Goal: Task Accomplishment & Management: Use online tool/utility

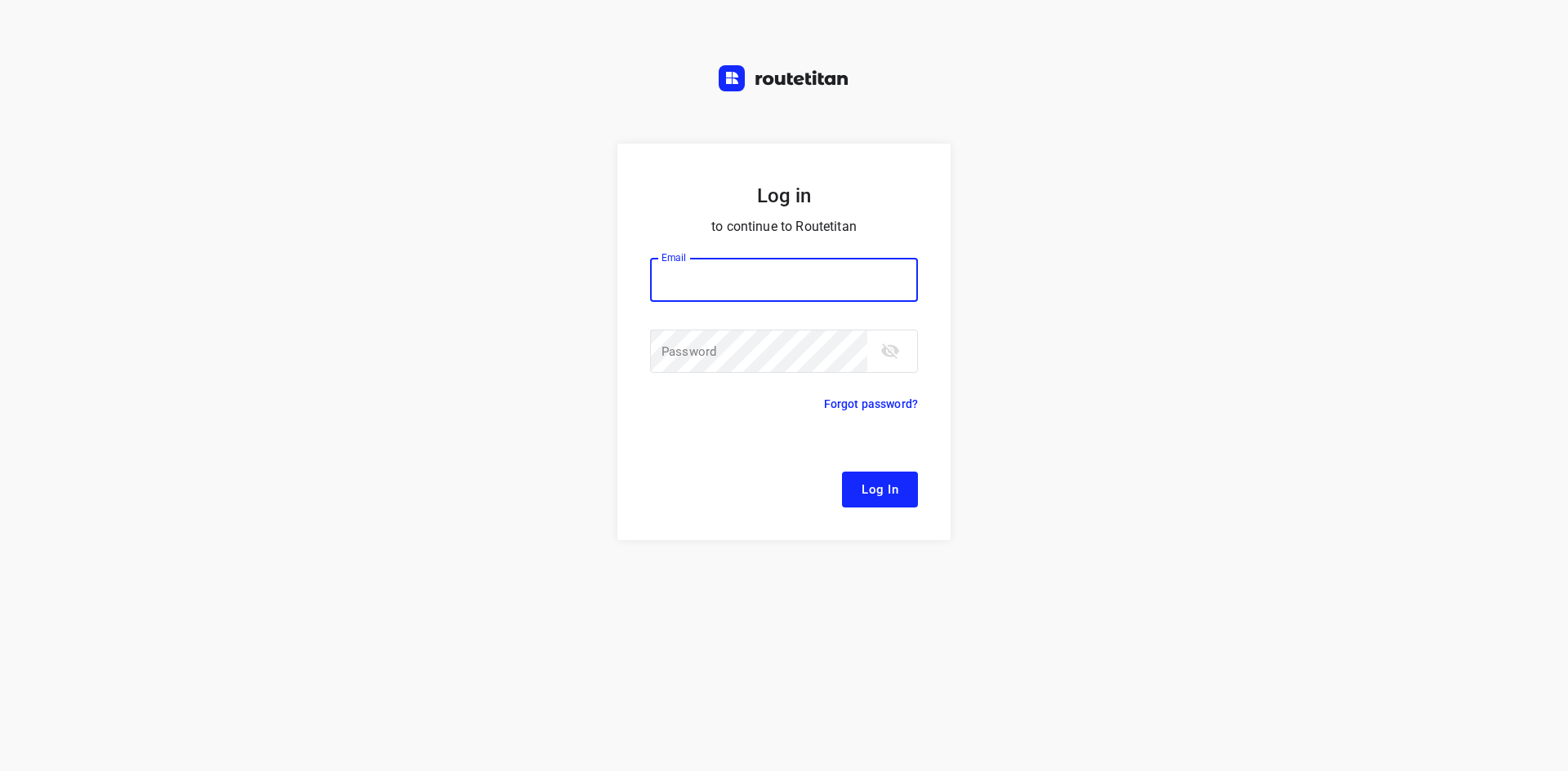
click at [689, 291] on input "email" at bounding box center [784, 280] width 268 height 44
type input "[EMAIL_ADDRESS][DOMAIN_NAME]"
drag, startPoint x: 895, startPoint y: 336, endPoint x: 781, endPoint y: 328, distance: 114.3
click at [781, 328] on div "Email [EMAIL_ADDRESS][DOMAIN_NAME] Email ​ Password Password ​" at bounding box center [784, 317] width 268 height 158
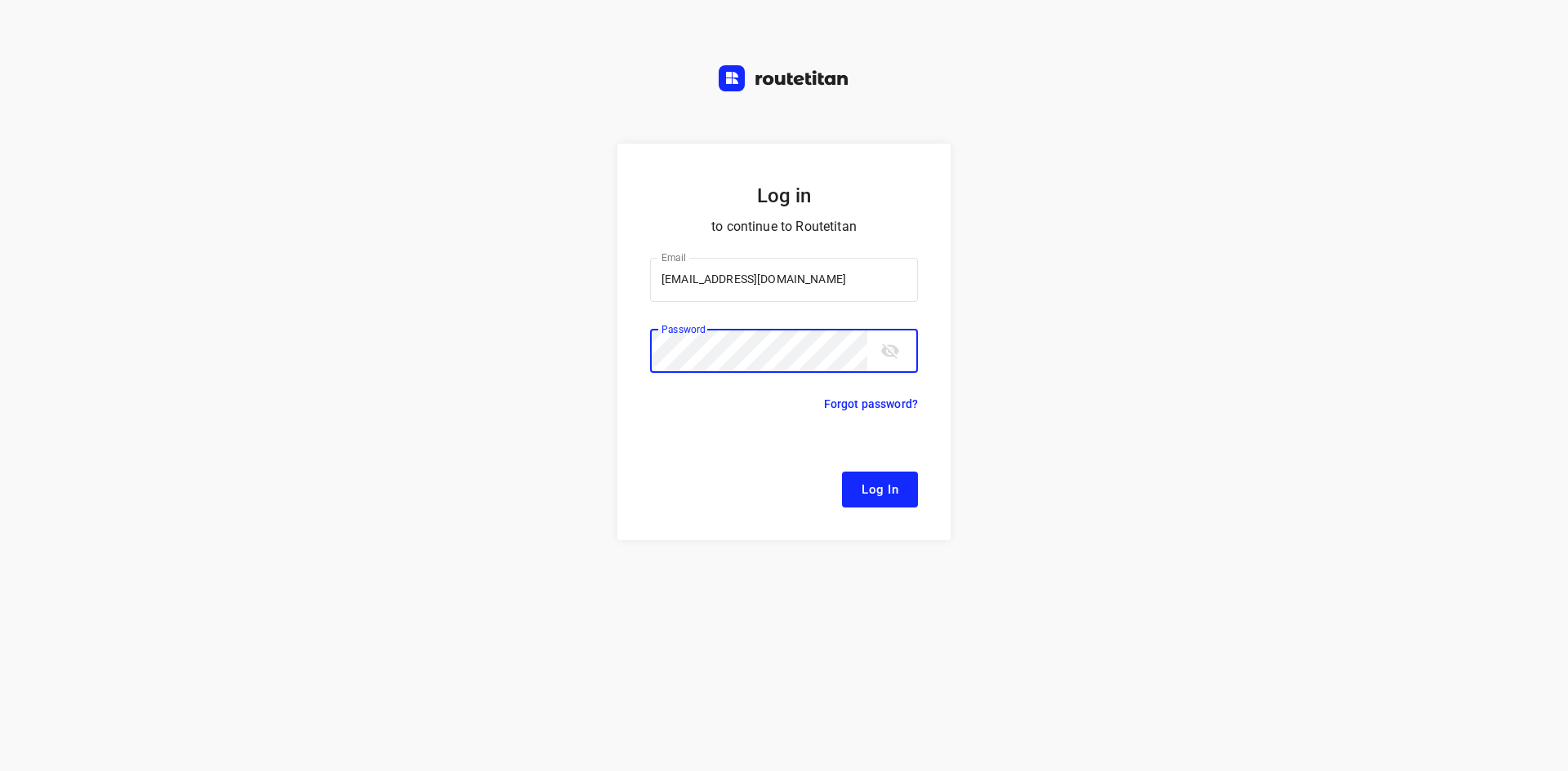
click at [874, 489] on span "Log In" at bounding box center [880, 489] width 37 height 21
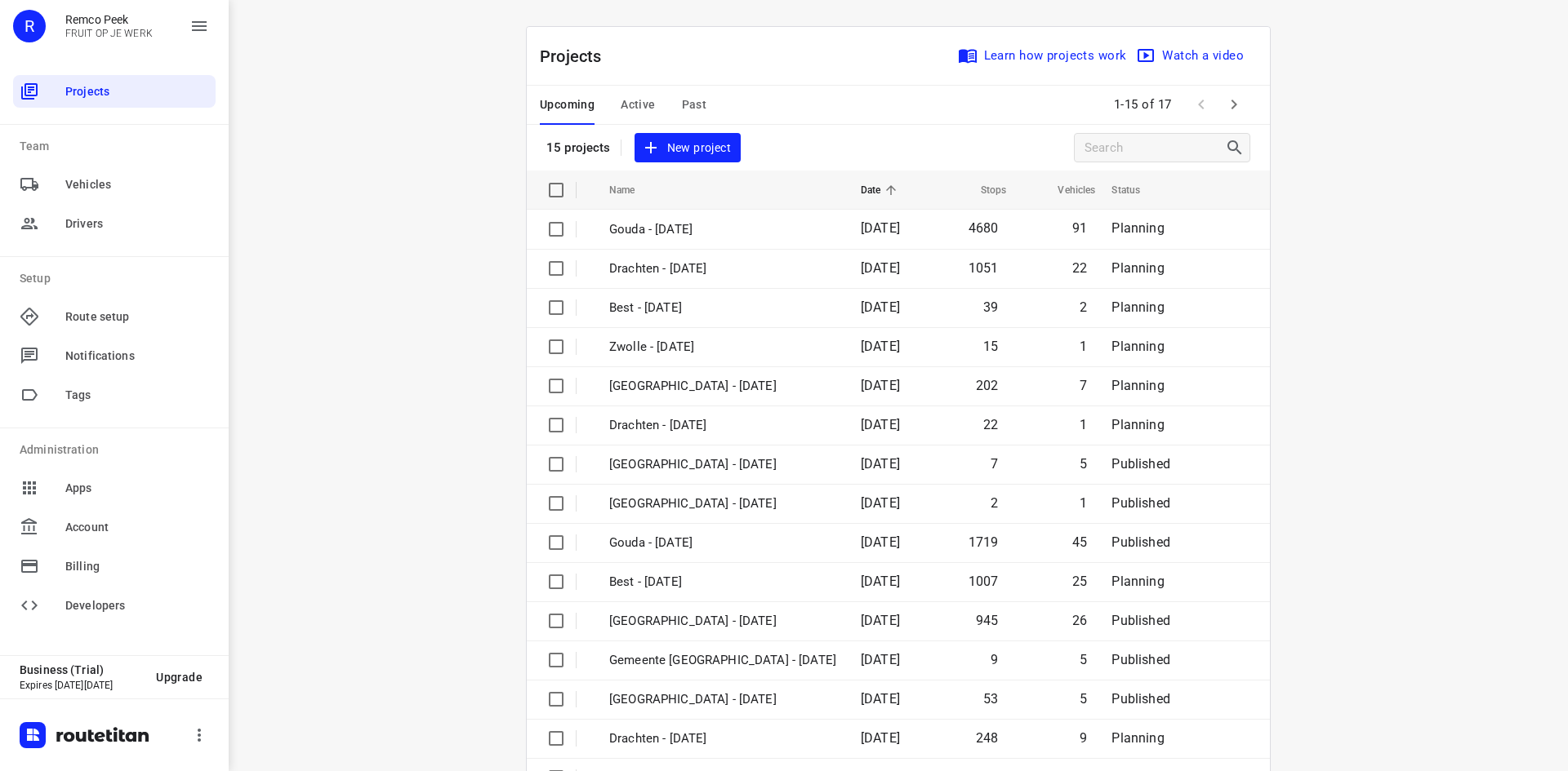
click at [623, 104] on span "Active" at bounding box center [638, 105] width 34 height 20
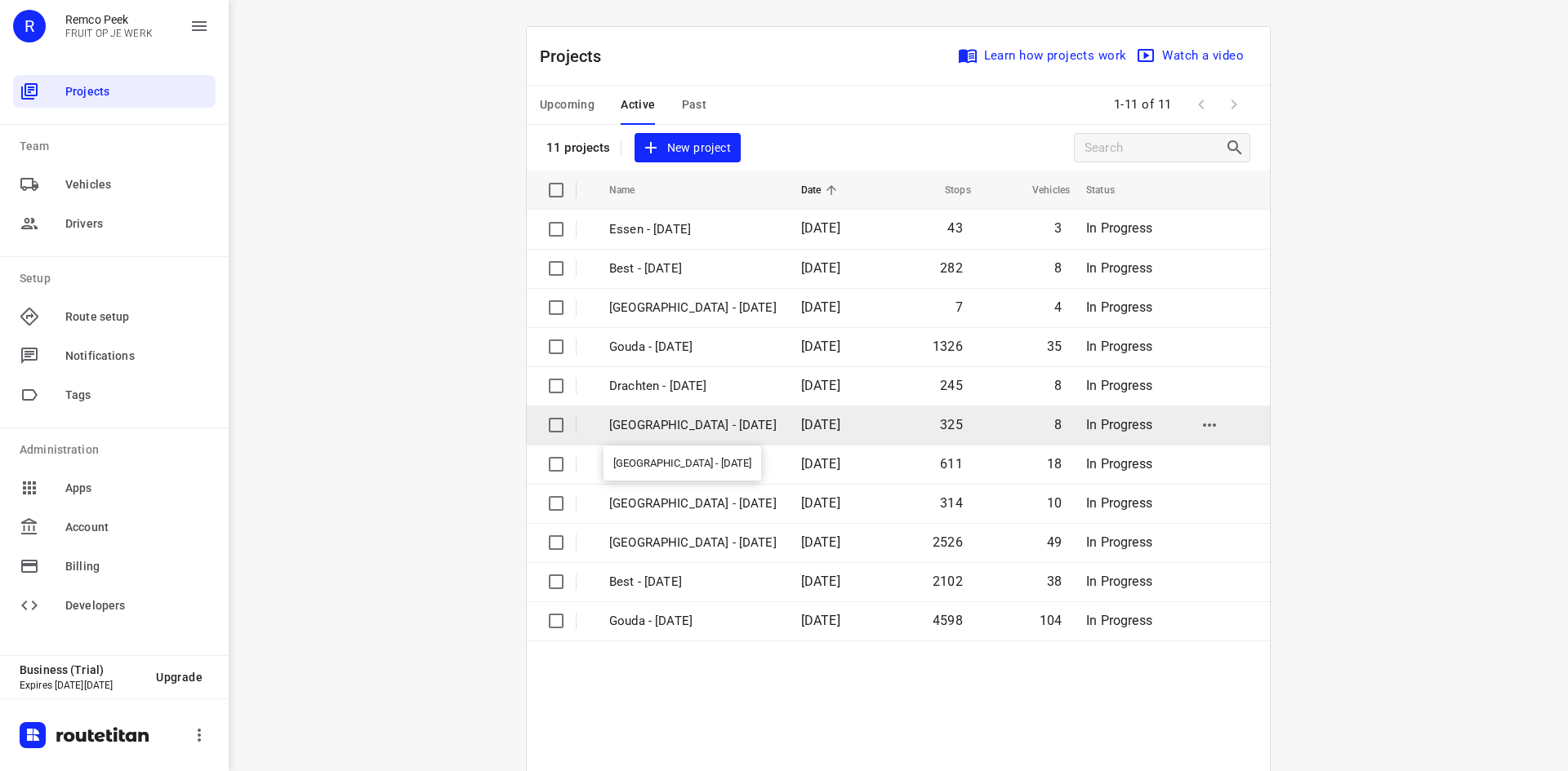
click at [644, 424] on p "[GEOGRAPHIC_DATA] - [DATE]" at bounding box center [693, 425] width 168 height 19
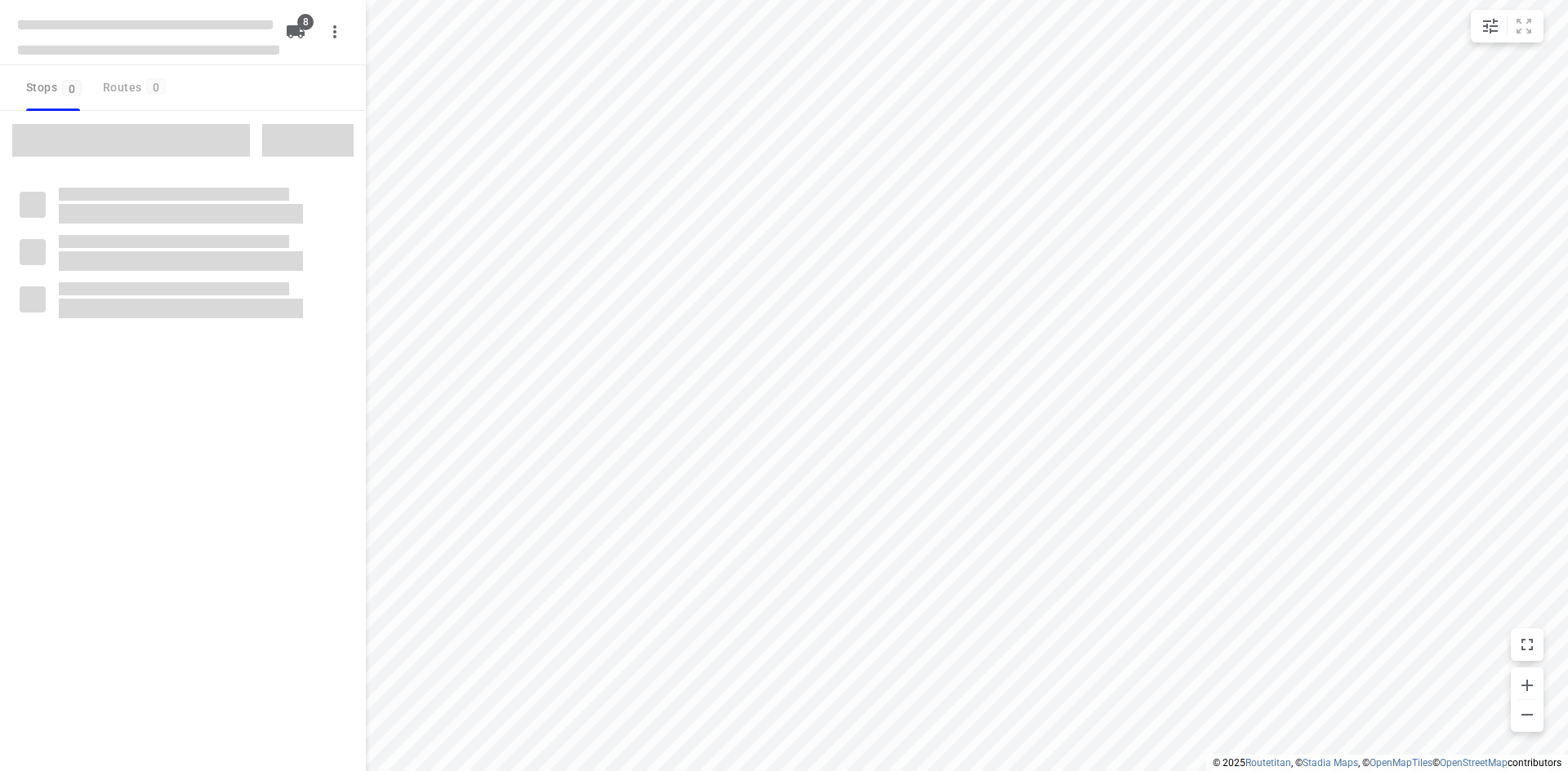
type input "distance"
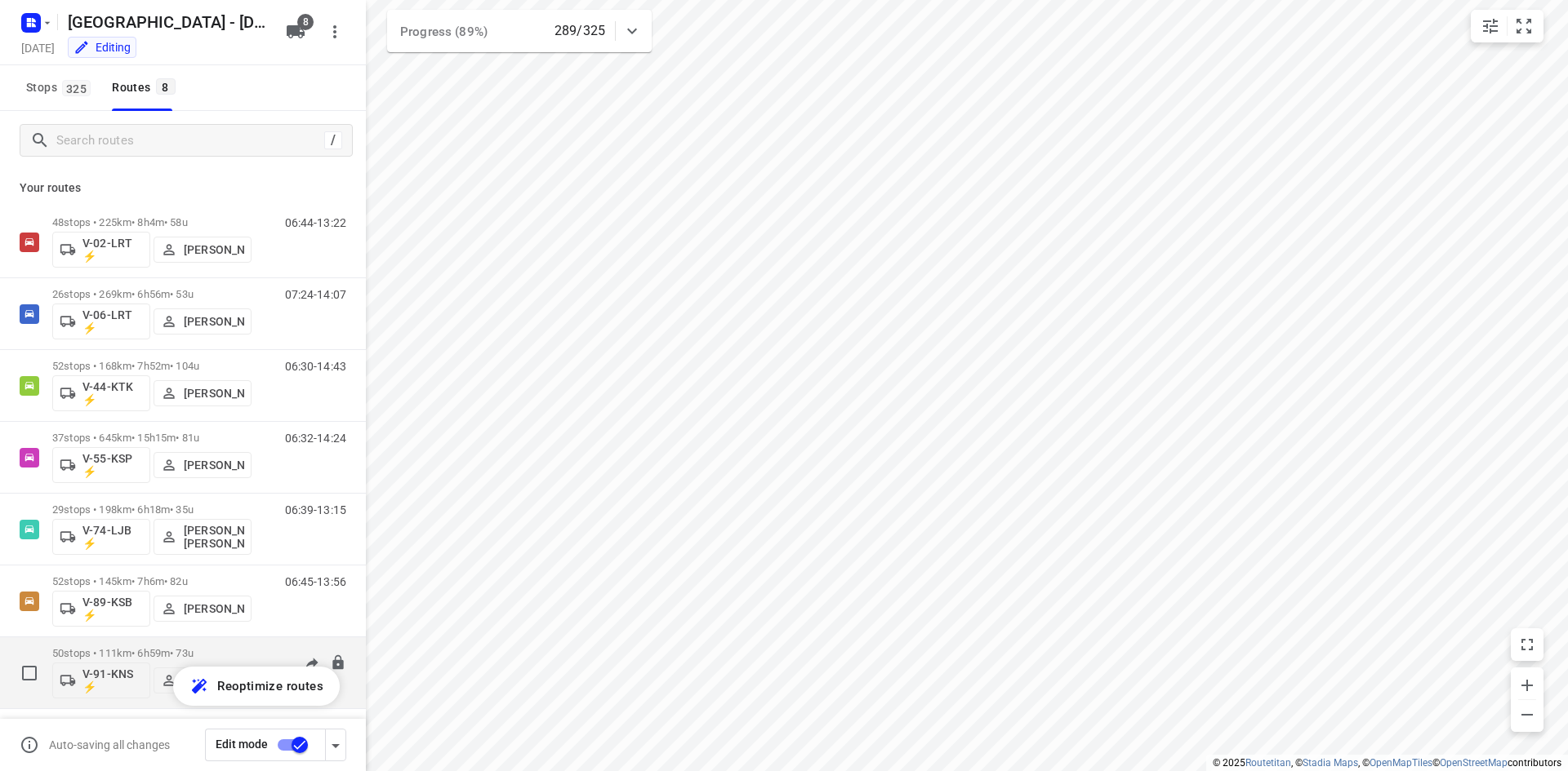
scroll to position [79, 0]
